Goal: Task Accomplishment & Management: Complete application form

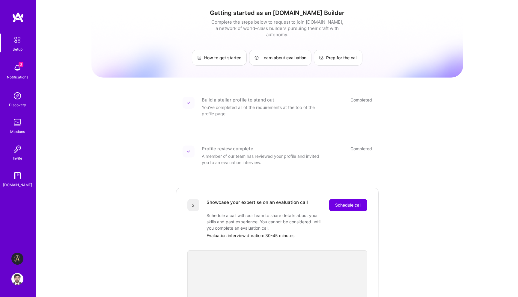
click at [16, 259] on img at bounding box center [17, 259] width 12 height 12
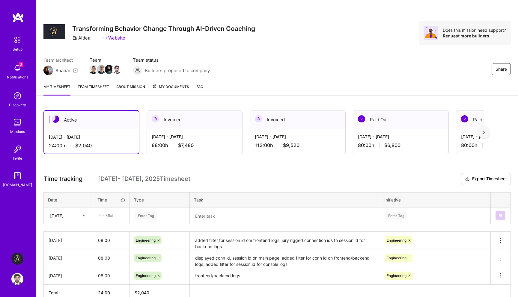
scroll to position [33, 0]
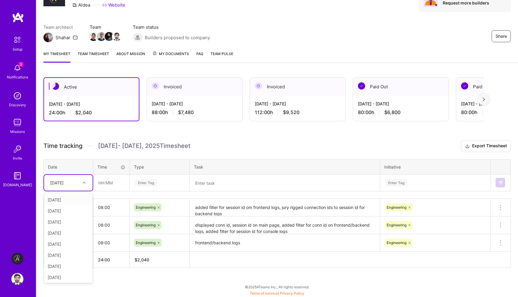
click at [82, 186] on div at bounding box center [84, 183] width 9 height 10
click at [59, 256] on div "[DATE]" at bounding box center [68, 255] width 49 height 11
click at [121, 184] on input "text" at bounding box center [112, 183] width 36 height 16
type input "08:00"
click at [151, 185] on div "Enter Tag" at bounding box center [146, 182] width 22 height 9
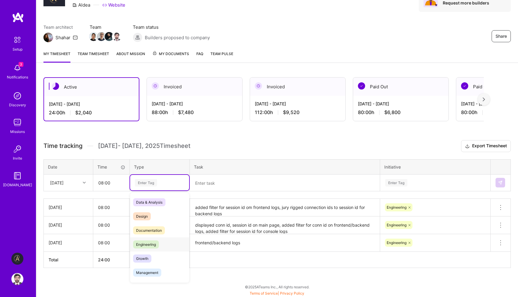
click at [151, 248] on span "Engineering" at bounding box center [146, 245] width 26 height 8
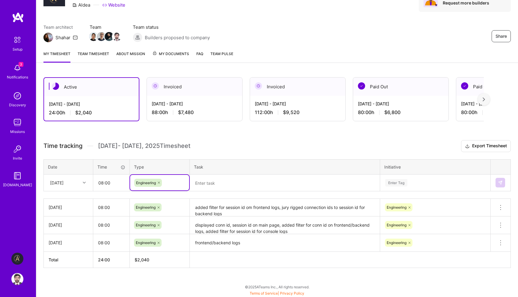
click at [236, 185] on textarea at bounding box center [284, 183] width 189 height 16
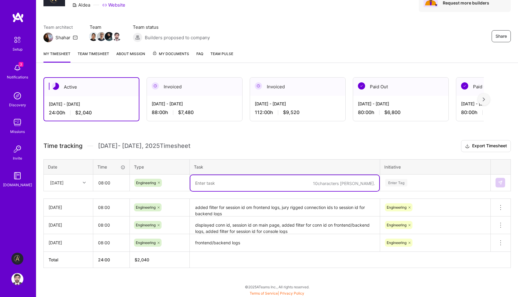
paste textarea "fixed db-to-s3 crashing, debugging voice updating issue."
type textarea "fixed db-to-s3 crashing, debugging voice updating issue."
click at [406, 183] on div "Enter Tag" at bounding box center [435, 183] width 110 height 16
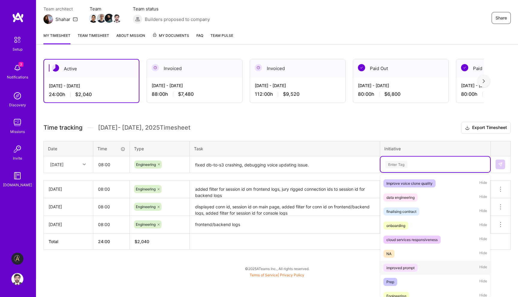
scroll to position [134, 0]
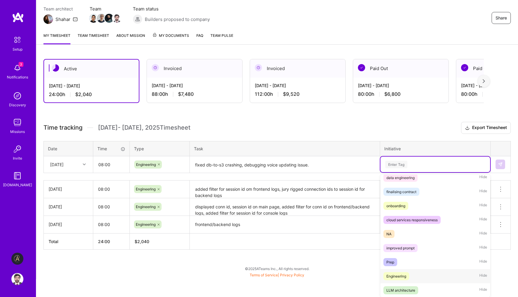
click at [404, 273] on span "Engineering" at bounding box center [396, 277] width 26 height 8
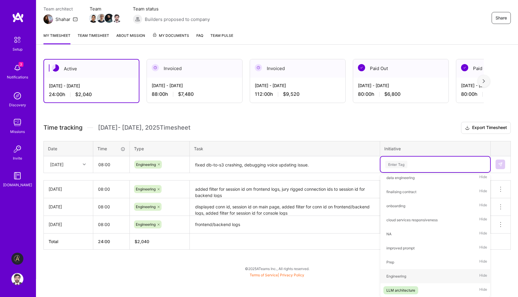
scroll to position [33, 0]
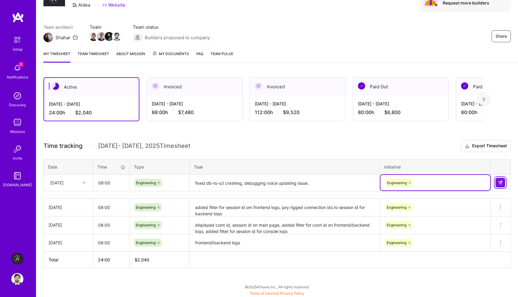
click at [496, 183] on button at bounding box center [501, 183] width 10 height 10
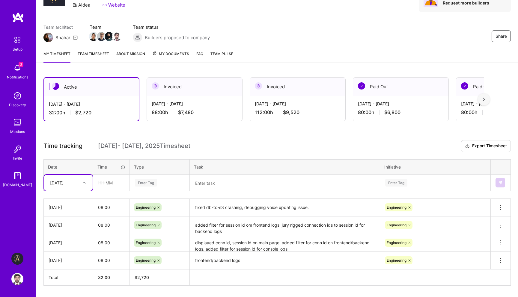
click at [76, 186] on div "[DATE]" at bounding box center [63, 183] width 33 height 10
click at [68, 257] on div "[DATE]" at bounding box center [68, 255] width 49 height 11
click at [118, 185] on input "text" at bounding box center [112, 183] width 36 height 16
type input "08:00"
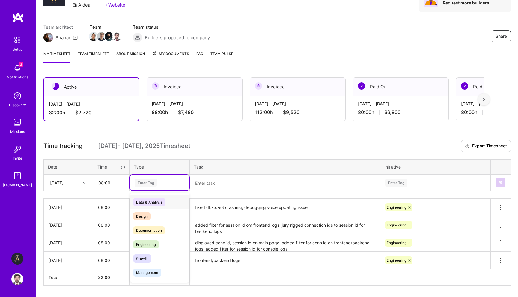
click at [151, 183] on div "Enter Tag" at bounding box center [146, 182] width 22 height 9
click at [155, 243] on span "Engineering" at bounding box center [146, 245] width 26 height 8
click at [212, 182] on textarea at bounding box center [284, 183] width 189 height 16
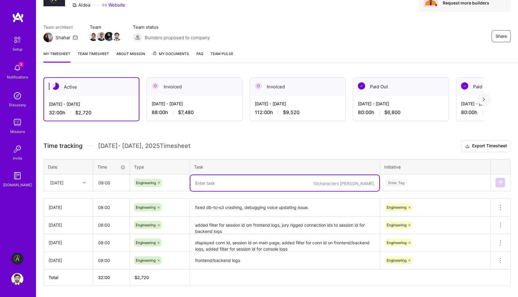
paste textarea "fixed voice update issue, fixed db-to-s3 cartesia voice cloning for already gen…"
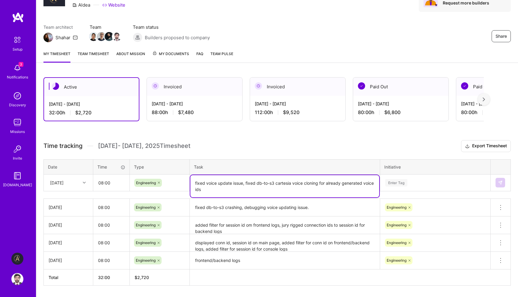
type textarea "fixed voice update issue, fixed db-to-s3 cartesia voice cloning for already gen…"
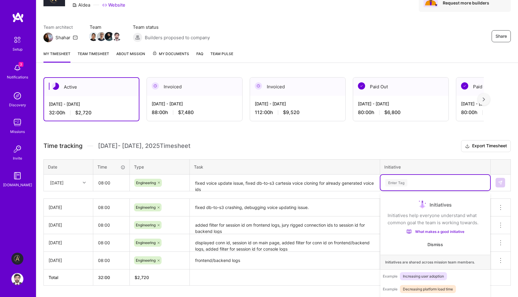
scroll to position [51, 0]
click at [410, 182] on div "option Engineering, selected. option Improve voice clone quality focused, 1 of …" at bounding box center [435, 183] width 110 height 16
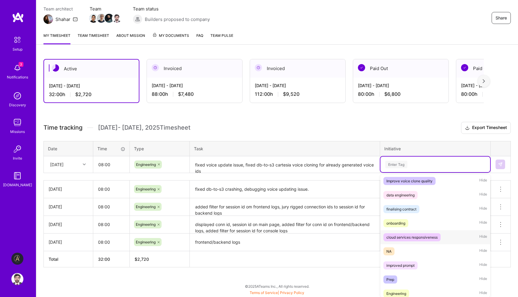
scroll to position [134, 0]
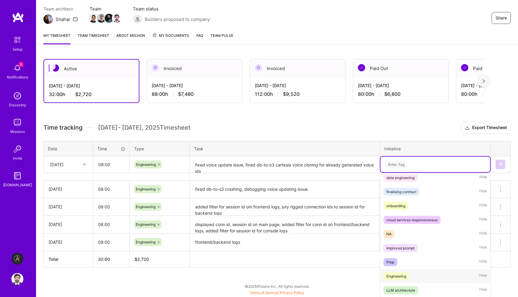
click at [401, 272] on div "Engineering Hide" at bounding box center [435, 277] width 110 height 14
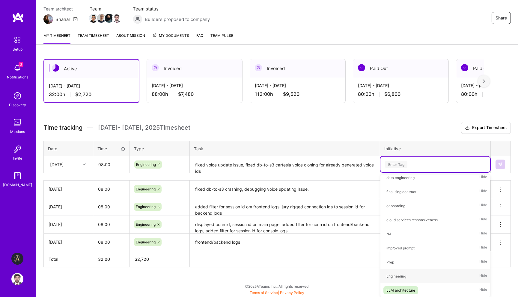
scroll to position [51, 0]
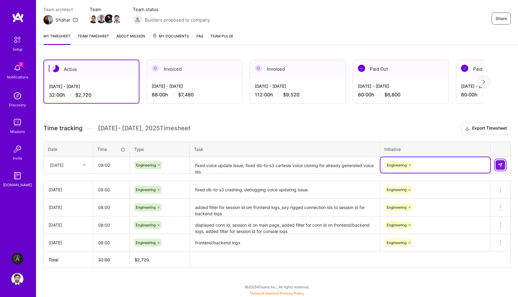
click at [501, 168] on button at bounding box center [501, 165] width 10 height 10
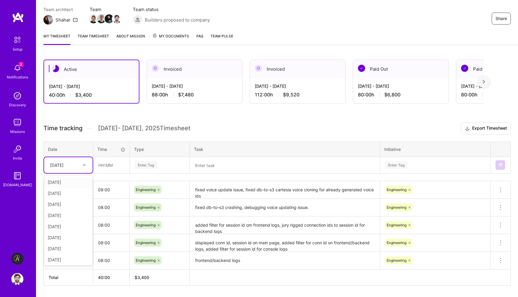
click at [72, 165] on div "[DATE]" at bounding box center [63, 165] width 33 height 10
click at [66, 245] on div "[DATE]" at bounding box center [68, 247] width 49 height 11
click at [106, 166] on input "text" at bounding box center [112, 165] width 36 height 16
type input "08:00"
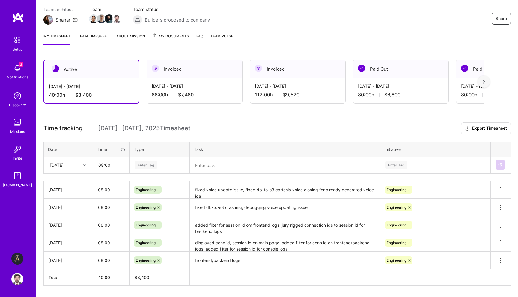
click at [149, 168] on div "Enter Tag" at bounding box center [146, 165] width 22 height 9
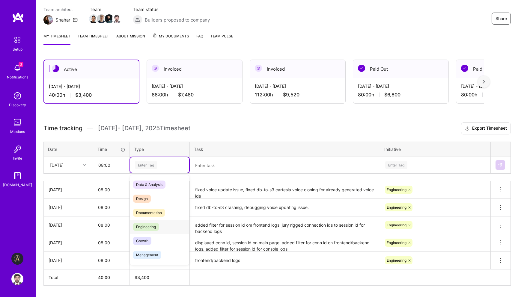
click at [155, 228] on span "Engineering" at bounding box center [146, 227] width 26 height 8
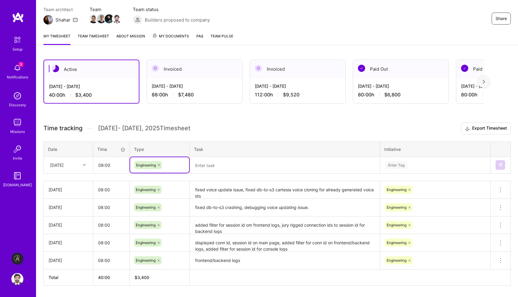
click at [228, 159] on textarea at bounding box center [284, 166] width 189 height 16
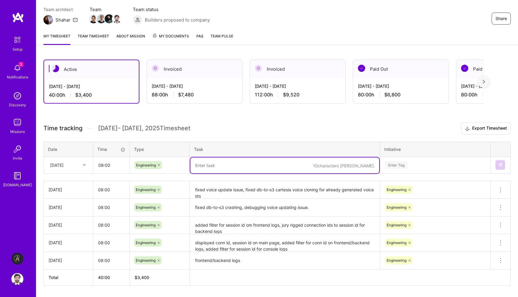
paste textarea "debugging Demos issues with [PERSON_NAME] stopping, debugging issues with cross…"
type textarea "debugging Demos issues with [PERSON_NAME] stopping, debugging issues with cross…"
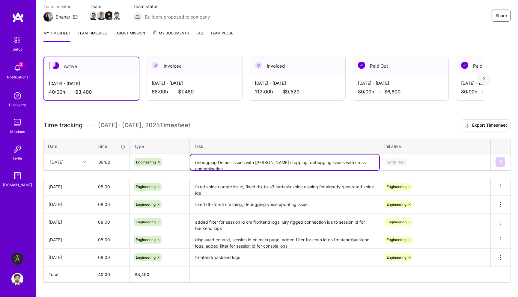
click at [420, 162] on div "Enter Tag" at bounding box center [435, 162] width 101 height 7
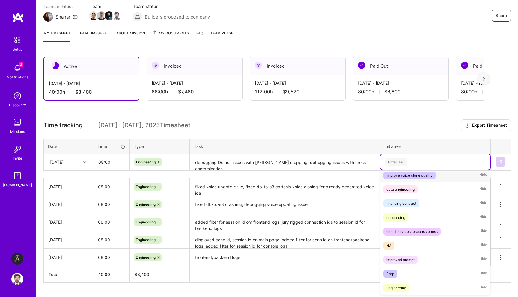
scroll to position [134, 0]
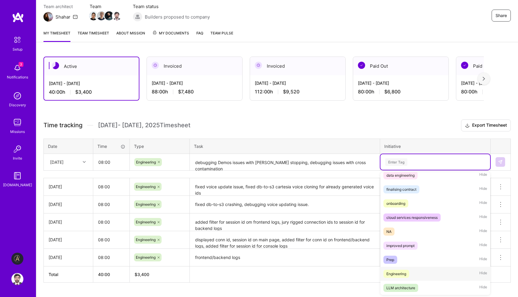
click at [409, 273] on span "Engineering" at bounding box center [396, 274] width 26 height 8
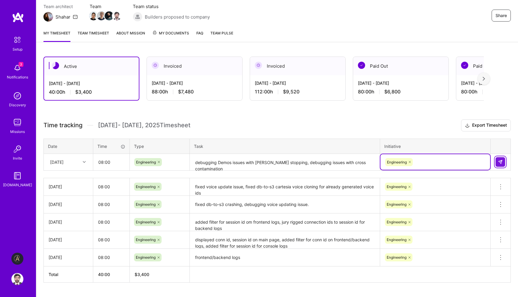
click at [501, 165] on button at bounding box center [501, 162] width 10 height 10
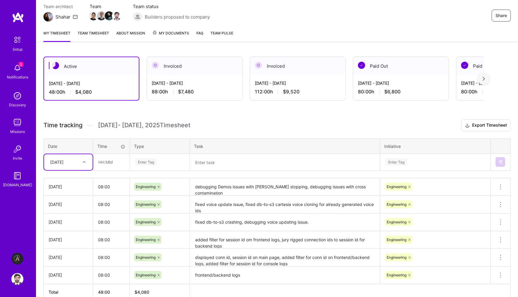
click at [85, 164] on div at bounding box center [84, 162] width 9 height 8
click at [67, 254] on div "[DATE]" at bounding box center [68, 255] width 49 height 11
click at [115, 163] on input "text" at bounding box center [112, 162] width 36 height 16
type input "08:00"
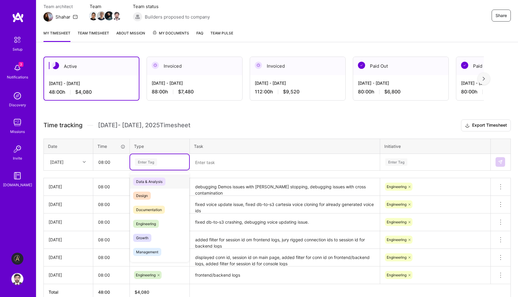
click at [152, 162] on div "Enter Tag" at bounding box center [146, 162] width 22 height 9
click at [151, 225] on span "Engineering" at bounding box center [146, 224] width 26 height 8
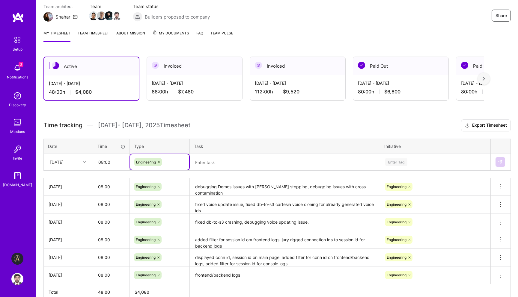
click at [217, 173] on div "Time tracking [DATE] - [DATE] Timesheet Export Timesheet Date Time Type Task In…" at bounding box center [276, 210] width 467 height 181
click at [223, 167] on textarea at bounding box center [284, 163] width 189 height 16
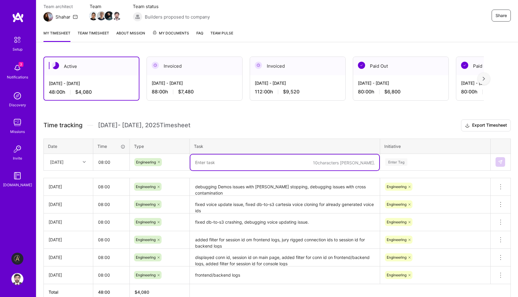
paste textarea "debugged demos with [PERSON_NAME] stopping, prevented cross contamination by ad…"
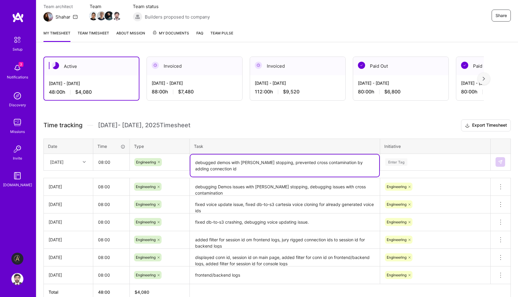
type textarea "debugged demos with [PERSON_NAME] stopping, prevented cross contamination by ad…"
click at [406, 160] on div "Enter Tag" at bounding box center [396, 162] width 22 height 9
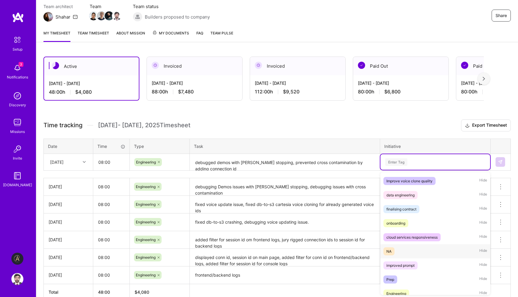
scroll to position [134, 0]
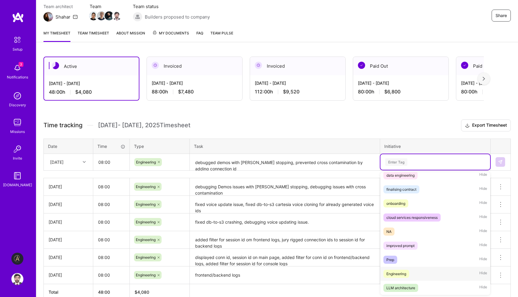
click at [397, 275] on div "Engineering" at bounding box center [396, 274] width 20 height 6
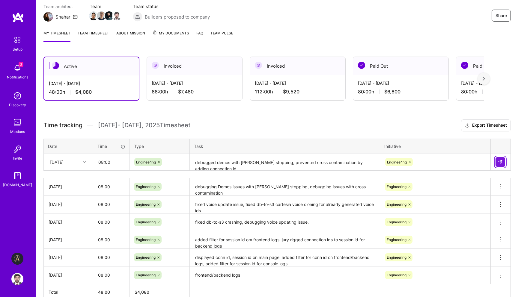
click at [499, 161] on img at bounding box center [500, 162] width 5 height 5
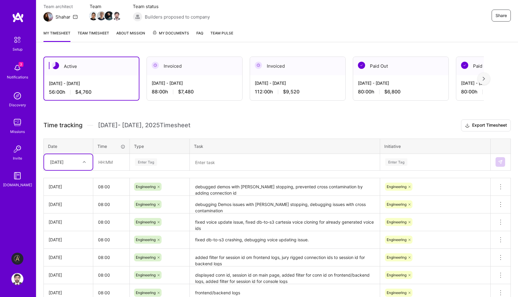
scroll to position [104, 0]
